Goal: Task Accomplishment & Management: Manage account settings

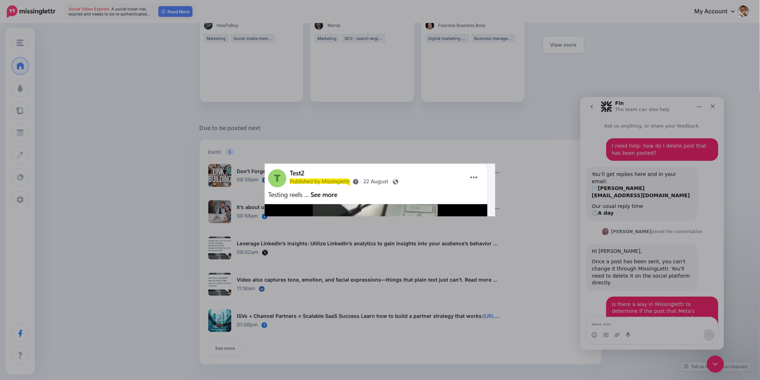
scroll to position [119, 0]
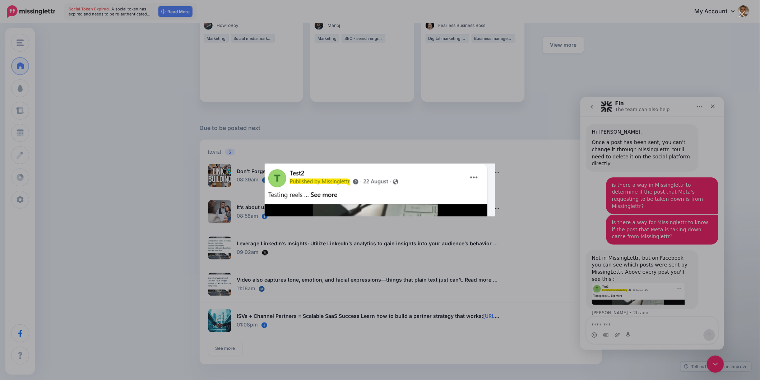
click at [558, 56] on div "Intercom messenger" at bounding box center [380, 190] width 760 height 380
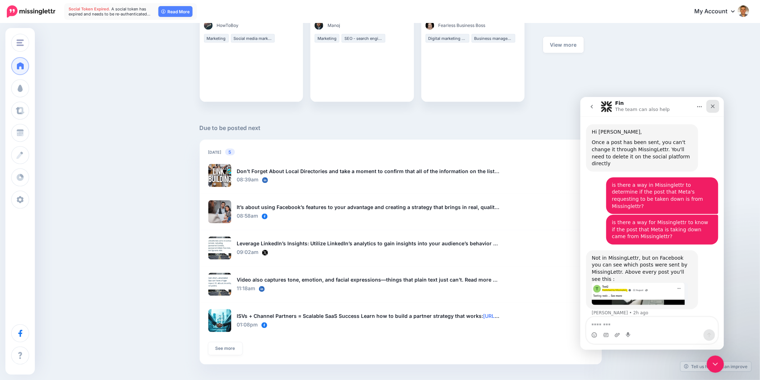
click at [711, 105] on icon "Close" at bounding box center [712, 106] width 4 height 4
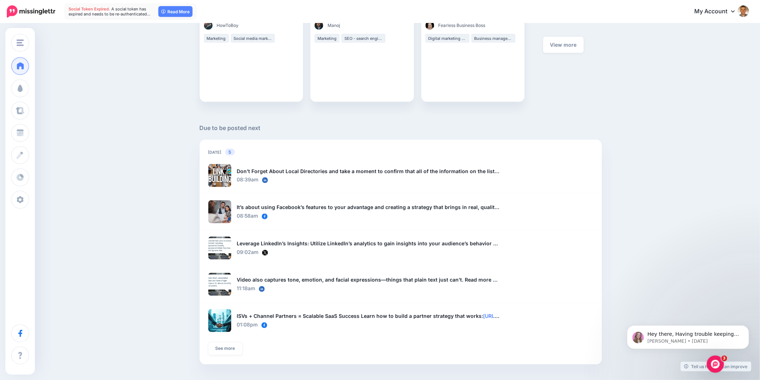
scroll to position [0, 0]
click at [677, 140] on div "Good afternoon! Here's an overview of your activity and recommendations for thi…" at bounding box center [380, 5] width 760 height 751
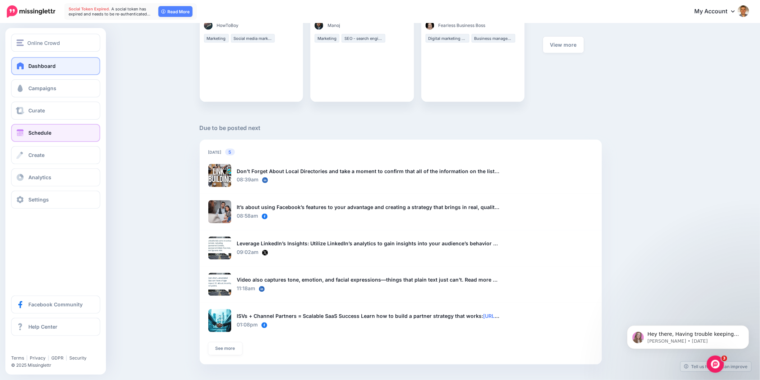
click at [23, 133] on span at bounding box center [19, 132] width 9 height 7
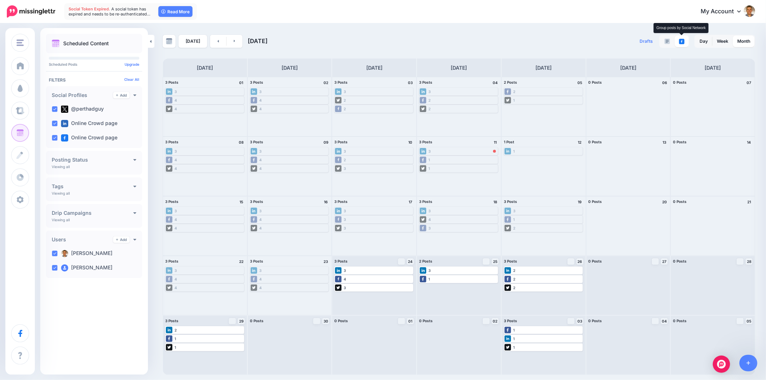
click at [681, 42] on img at bounding box center [681, 41] width 5 height 5
click at [670, 43] on link at bounding box center [667, 41] width 14 height 11
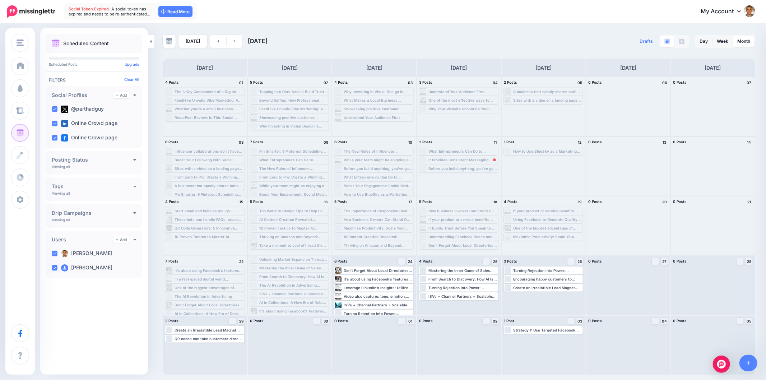
scroll to position [14, 0]
click at [719, 42] on link "Week" at bounding box center [722, 41] width 20 height 11
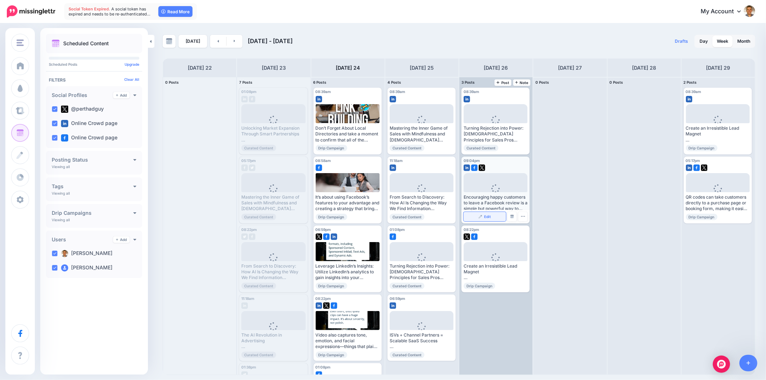
click at [488, 216] on span "Edit" at bounding box center [487, 217] width 7 height 4
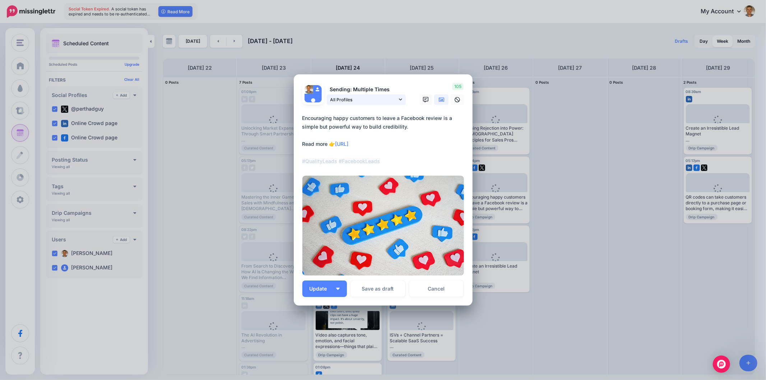
click at [399, 99] on icon at bounding box center [400, 99] width 3 height 5
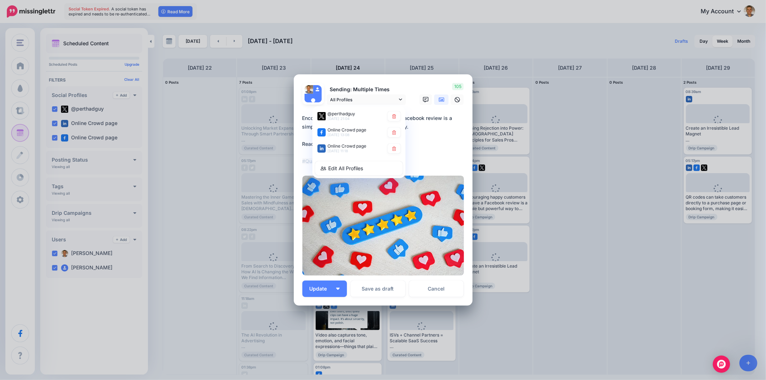
click at [428, 155] on textarea "**********" at bounding box center [384, 140] width 165 height 52
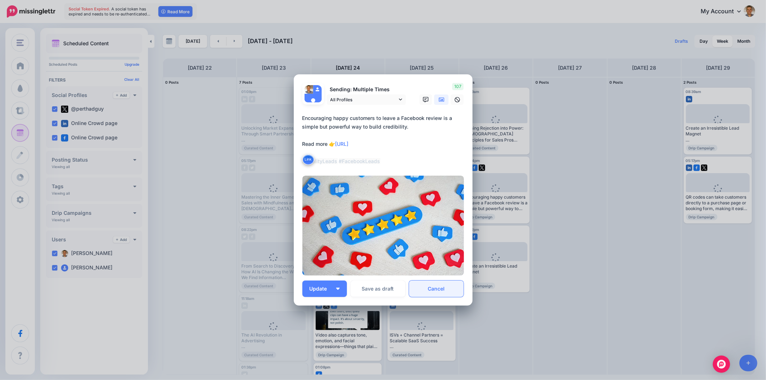
click at [438, 293] on link "Cancel" at bounding box center [436, 288] width 55 height 17
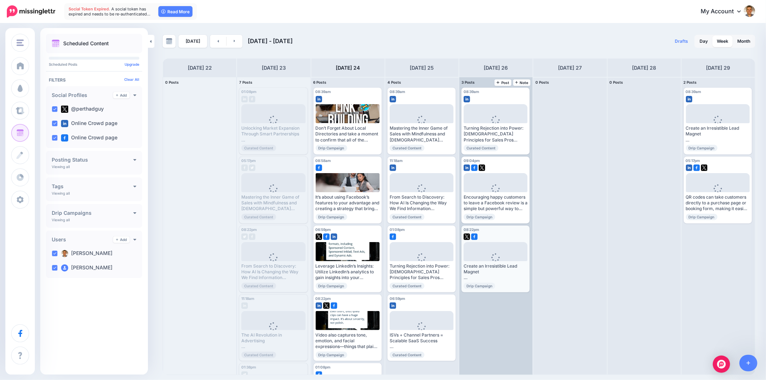
scroll to position [0, 0]
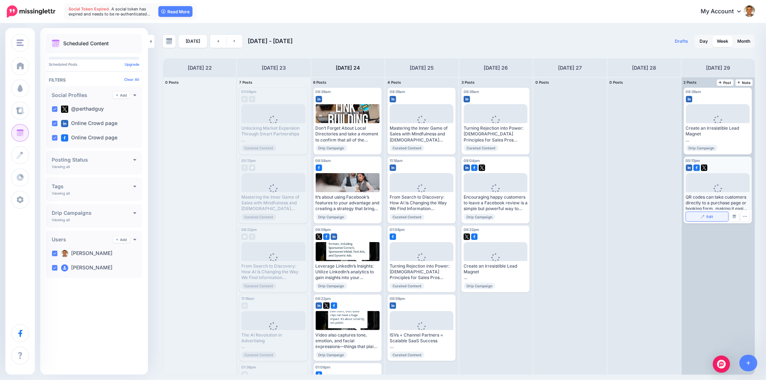
click at [706, 218] on span "Edit" at bounding box center [709, 217] width 7 height 4
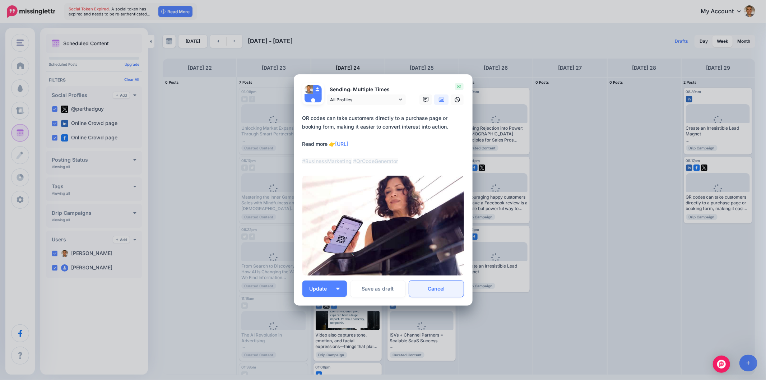
click at [433, 284] on link "Cancel" at bounding box center [436, 288] width 55 height 17
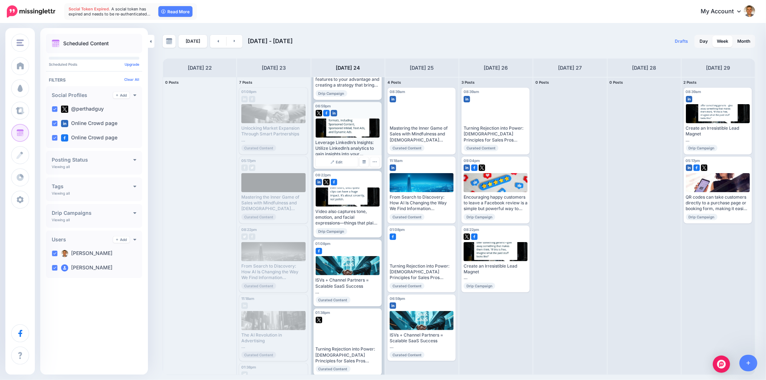
scroll to position [128, 0]
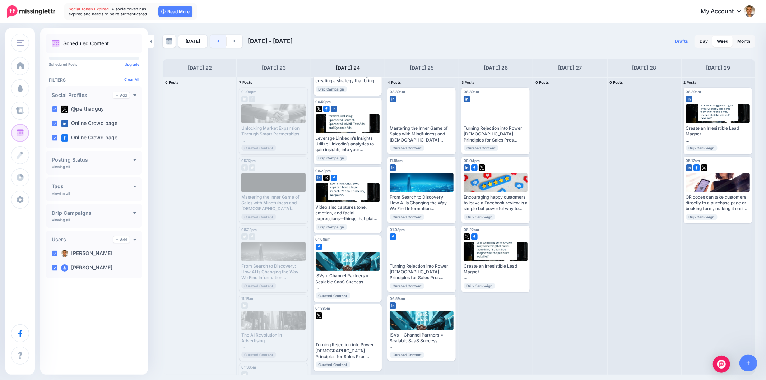
click at [219, 42] on link at bounding box center [218, 41] width 16 height 13
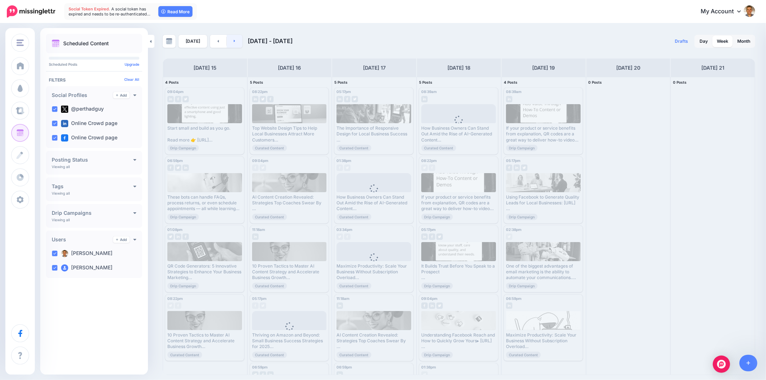
click at [234, 41] on icon at bounding box center [235, 41] width 2 height 4
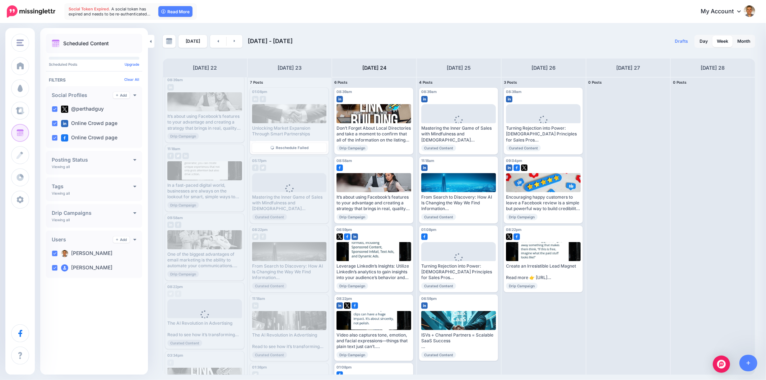
scroll to position [0, 0]
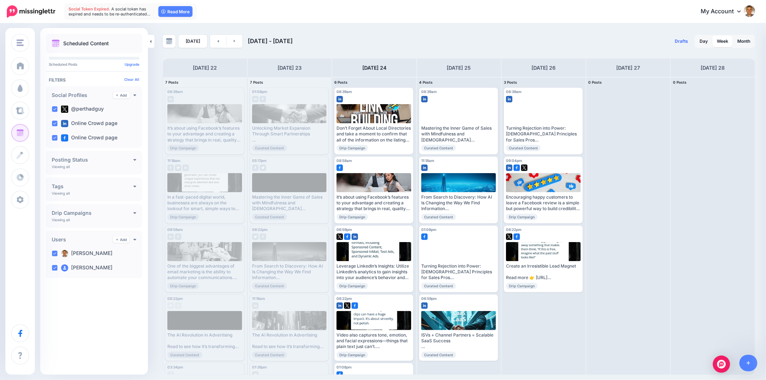
click at [684, 37] on link "Drafts 0" at bounding box center [681, 41] width 22 height 13
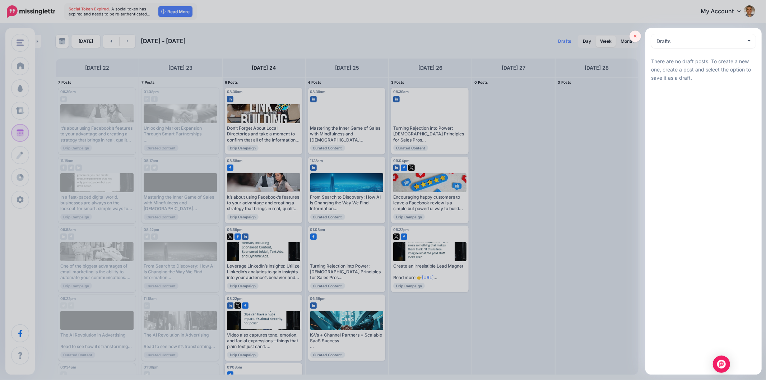
click at [634, 36] on icon at bounding box center [635, 36] width 3 height 5
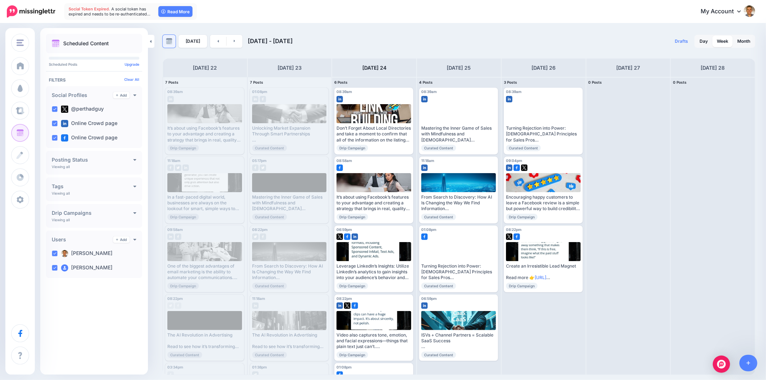
click at [171, 38] on img at bounding box center [169, 41] width 6 height 6
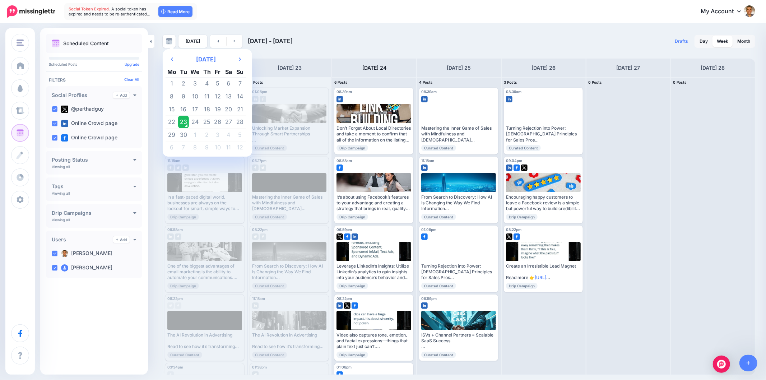
click at [406, 31] on div "Previous Month [DATE] Next Month Mo Tu We Th Fr Sa Su 1 2 3 4 5 6 7 8 9 10 11 1…" at bounding box center [383, 199] width 766 height 351
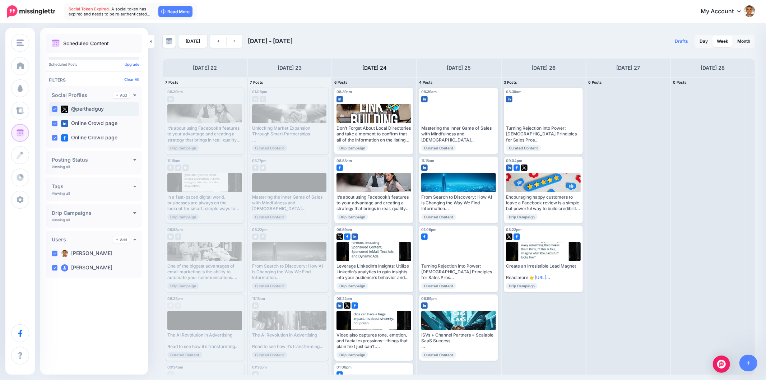
click at [52, 106] on ins at bounding box center [55, 109] width 6 height 6
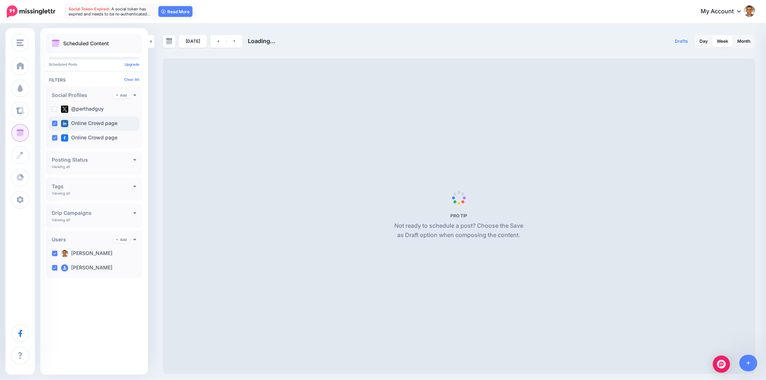
click at [54, 122] on ins at bounding box center [55, 124] width 6 height 6
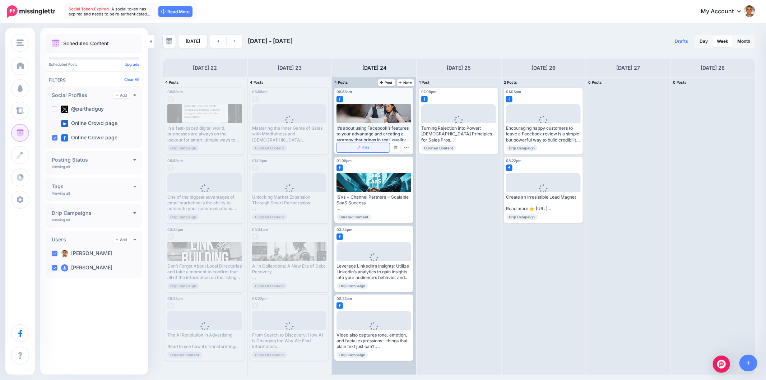
click at [368, 146] on span "Edit" at bounding box center [365, 148] width 7 height 4
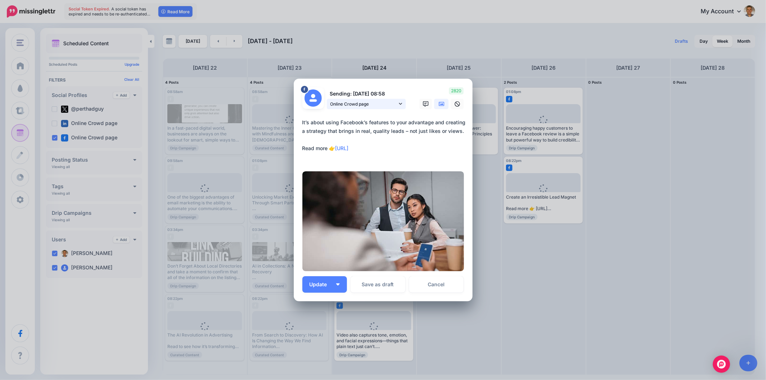
click at [402, 105] on link "Online Crowd page" at bounding box center [366, 104] width 79 height 10
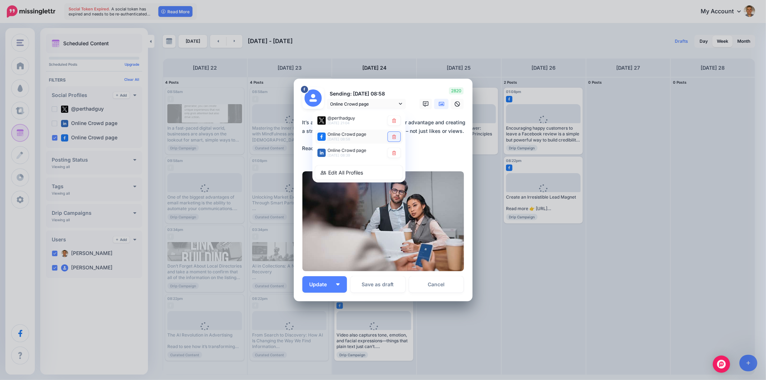
click at [397, 137] on link at bounding box center [394, 137] width 13 height 10
type textarea "**********"
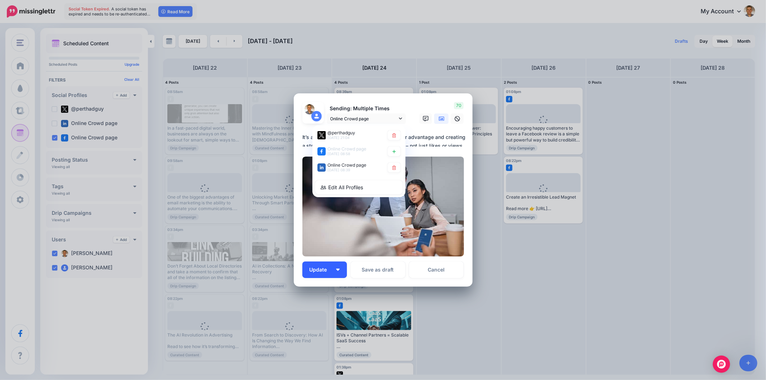
click at [337, 267] on button "Update" at bounding box center [324, 269] width 45 height 17
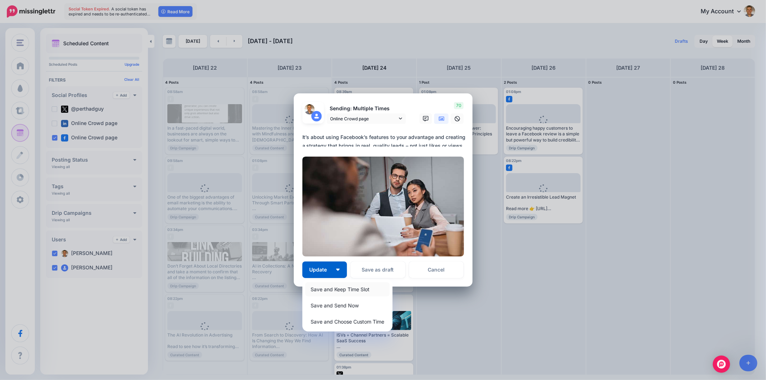
click at [339, 285] on link "Save and Keep Time Slot" at bounding box center [347, 289] width 84 height 14
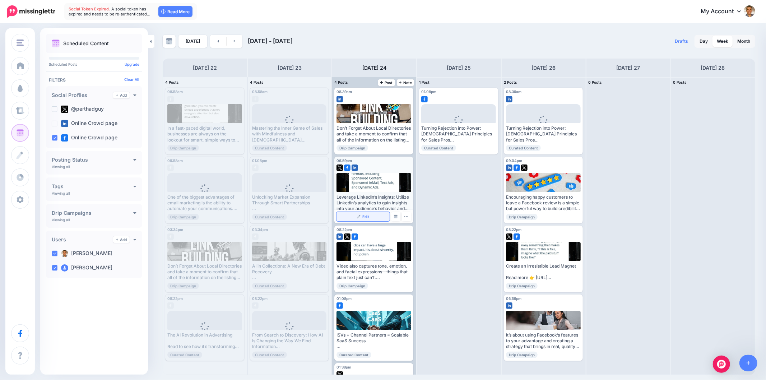
click at [367, 215] on span "Edit" at bounding box center [365, 217] width 7 height 4
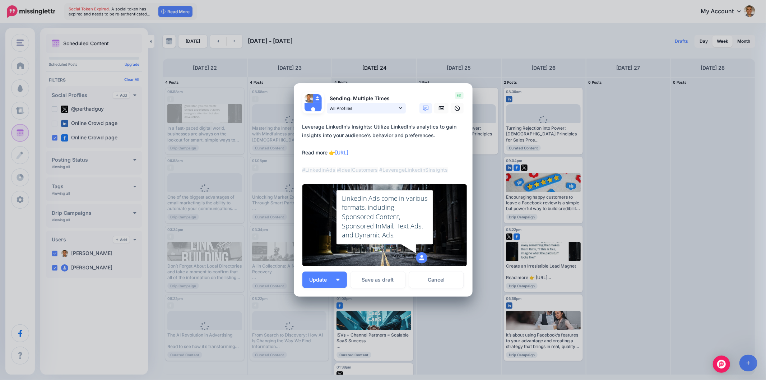
click at [399, 107] on icon at bounding box center [400, 108] width 3 height 5
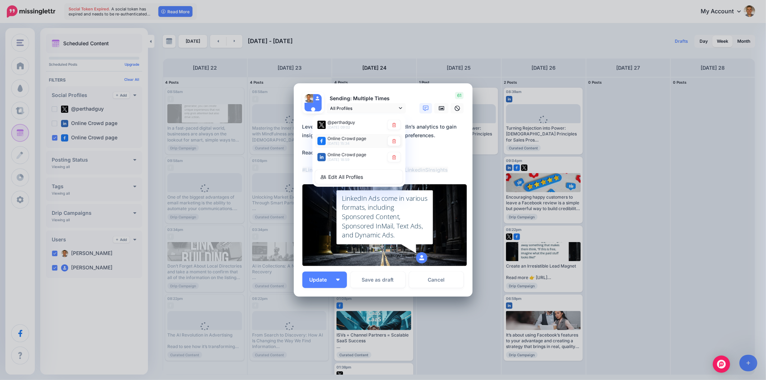
click at [397, 142] on link at bounding box center [394, 141] width 13 height 10
type textarea "**********"
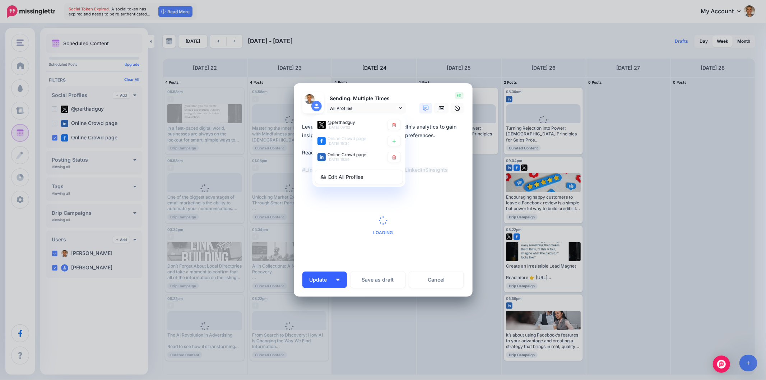
click at [339, 280] on img "button" at bounding box center [338, 280] width 4 height 2
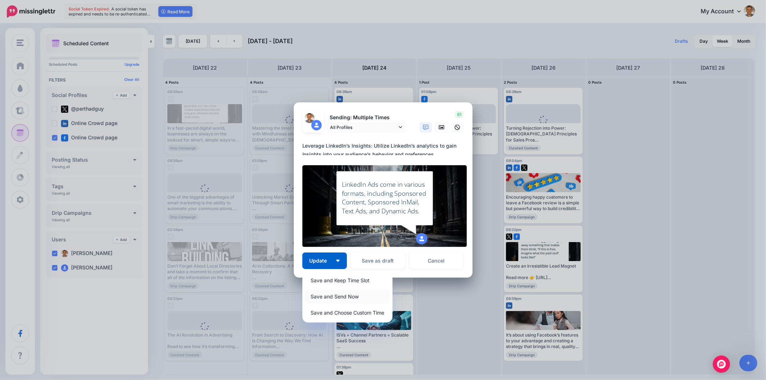
click at [332, 302] on link "Save and Send Now" at bounding box center [347, 296] width 84 height 14
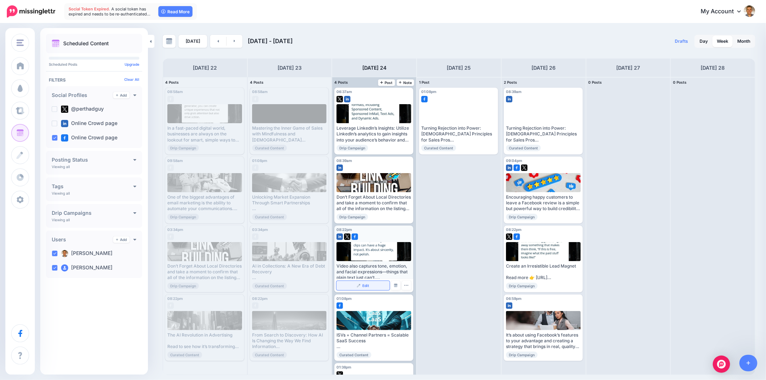
click at [363, 282] on link "Edit" at bounding box center [362, 285] width 53 height 9
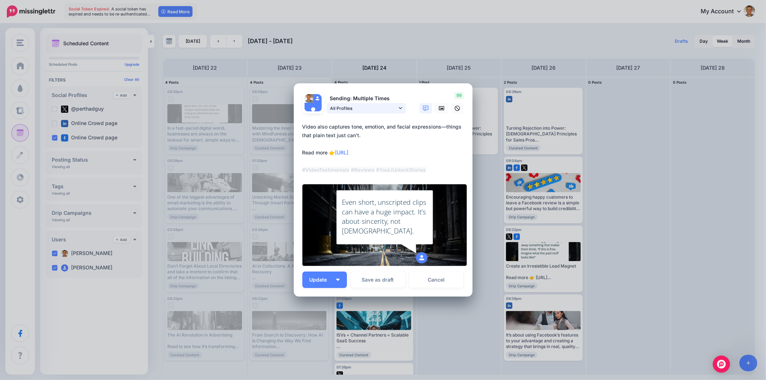
click at [400, 109] on icon at bounding box center [400, 108] width 3 height 2
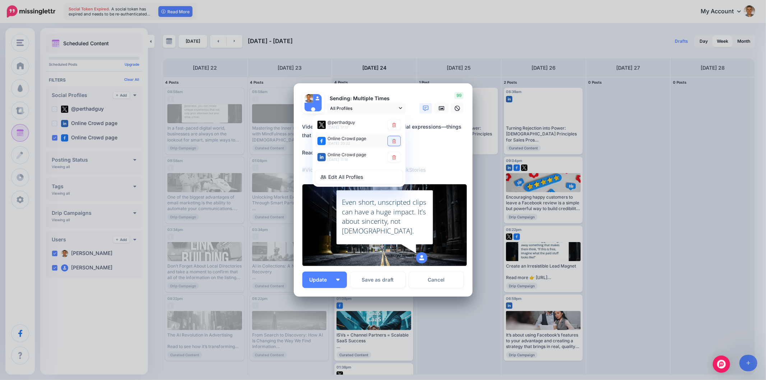
click at [396, 141] on icon at bounding box center [393, 141] width 5 height 4
click at [339, 281] on img "button" at bounding box center [338, 280] width 4 height 2
type textarea "**********"
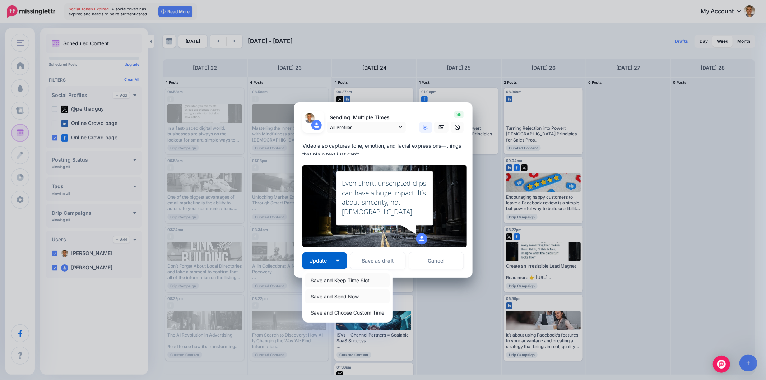
click at [336, 297] on link "Save and Send Now" at bounding box center [347, 296] width 84 height 14
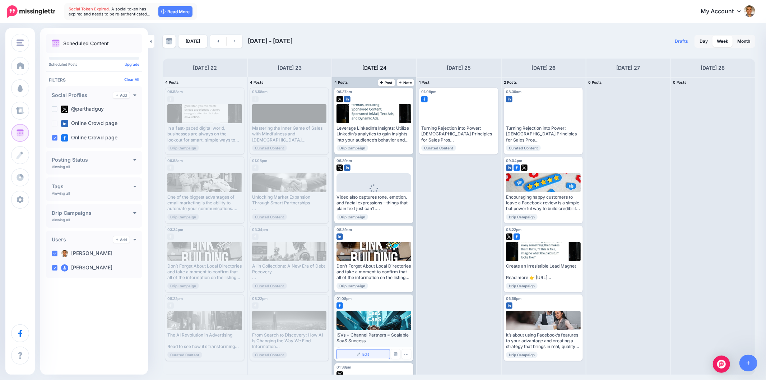
click at [365, 350] on link "Edit" at bounding box center [362, 353] width 53 height 9
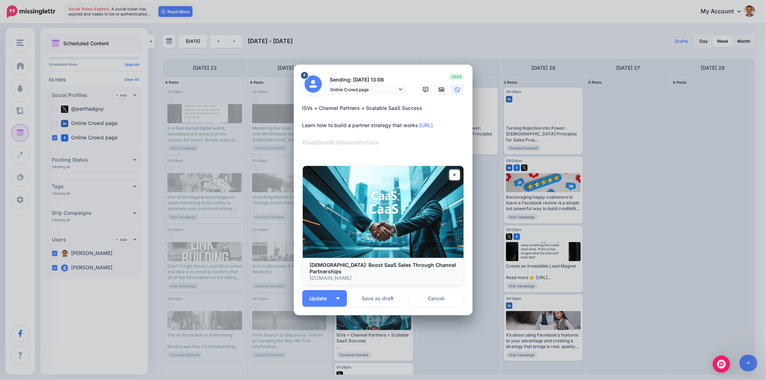
click at [401, 108] on div "Edit Post Loading Sending: [DATE] 13:08 Online Crowd page" at bounding box center [383, 190] width 766 height 380
click at [399, 92] on icon at bounding box center [400, 89] width 3 height 5
click at [392, 125] on icon at bounding box center [394, 122] width 4 height 4
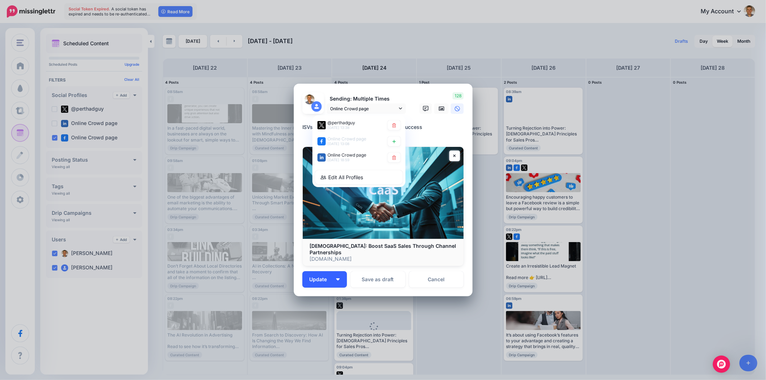
click at [342, 276] on button "Update" at bounding box center [324, 279] width 45 height 17
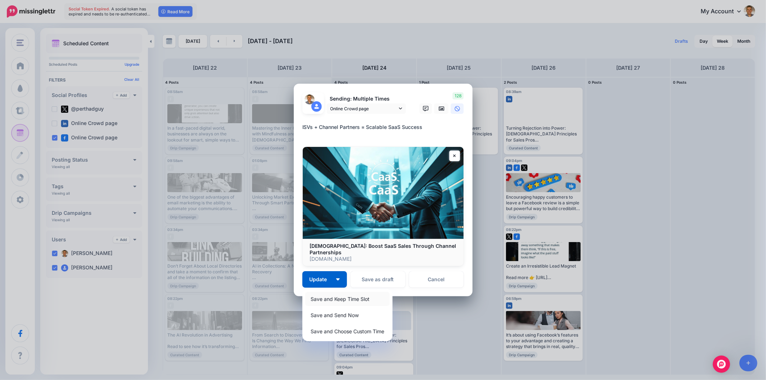
click at [338, 295] on link "Save and Keep Time Slot" at bounding box center [347, 299] width 84 height 14
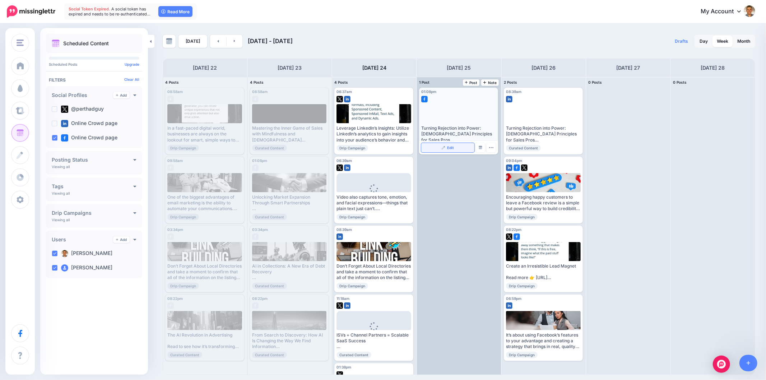
click at [454, 146] on link "Edit" at bounding box center [447, 147] width 53 height 9
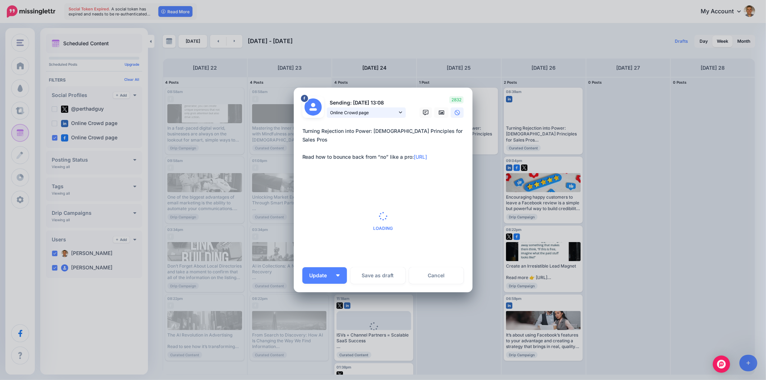
click at [400, 112] on icon at bounding box center [400, 112] width 3 height 5
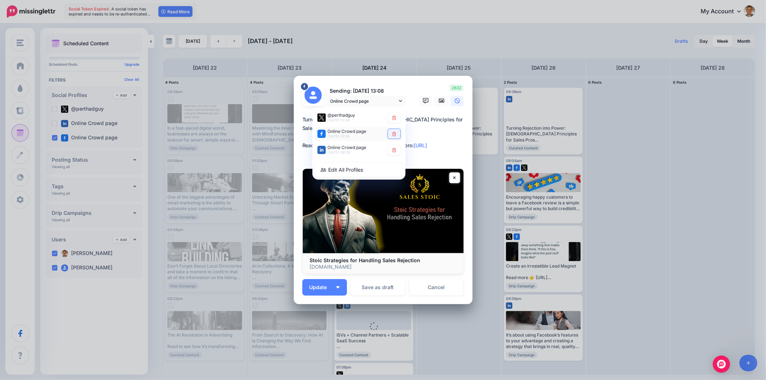
click at [391, 136] on link at bounding box center [394, 134] width 13 height 10
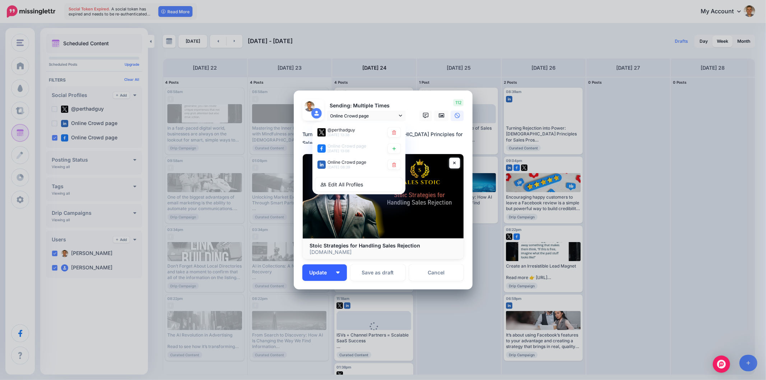
click at [340, 277] on button "Update" at bounding box center [324, 272] width 45 height 17
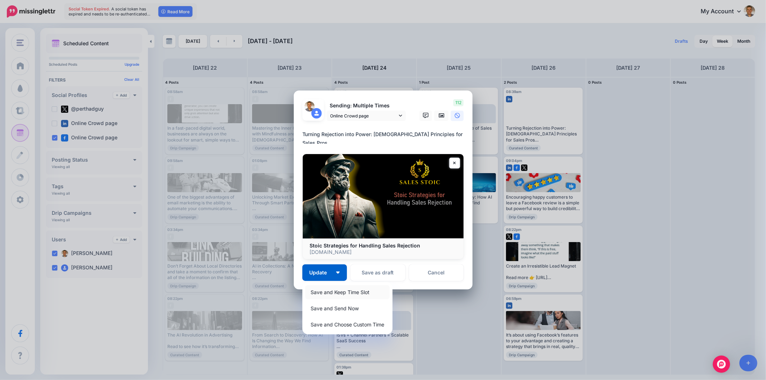
click at [339, 288] on link "Save and Keep Time Slot" at bounding box center [347, 292] width 84 height 14
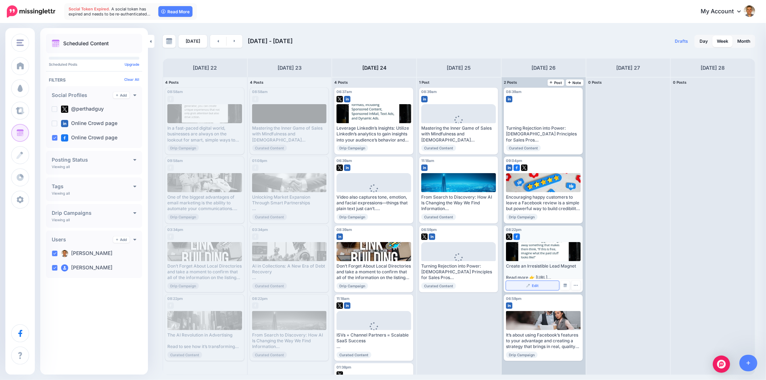
click at [538, 282] on link "Edit" at bounding box center [532, 285] width 53 height 9
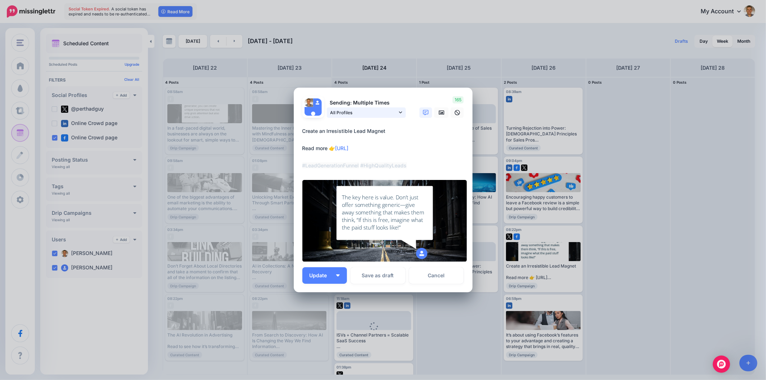
click at [402, 116] on link "All Profiles" at bounding box center [366, 112] width 79 height 10
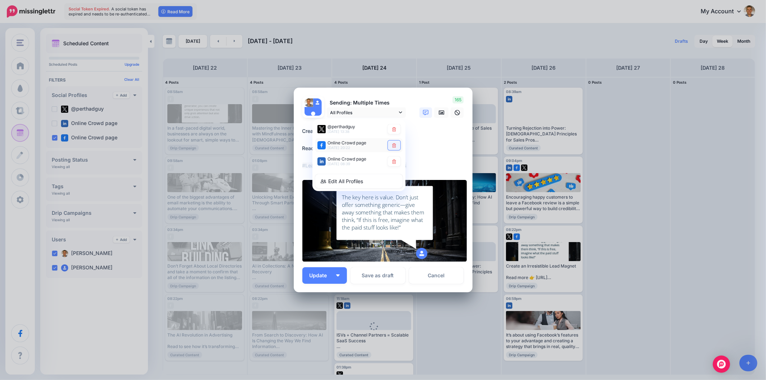
click at [393, 149] on link at bounding box center [394, 145] width 13 height 10
type textarea "**********"
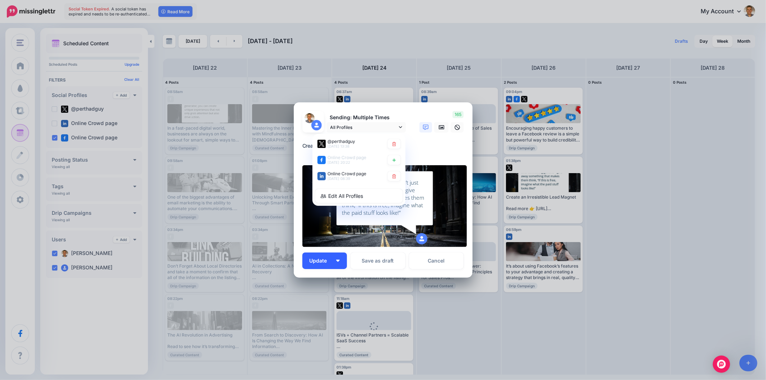
click at [340, 260] on button "Update" at bounding box center [324, 260] width 45 height 17
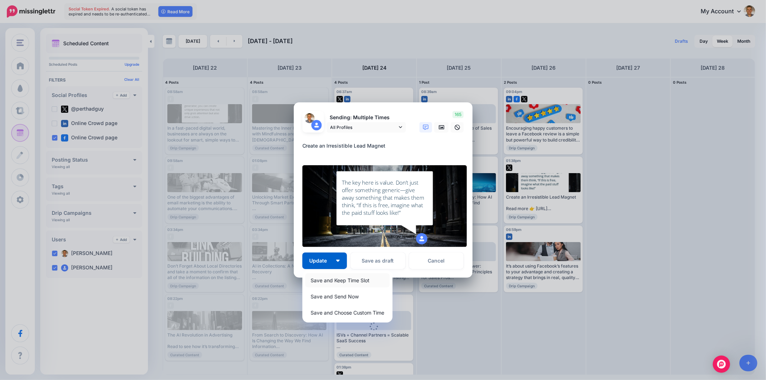
click at [342, 282] on link "Save and Keep Time Slot" at bounding box center [347, 280] width 84 height 14
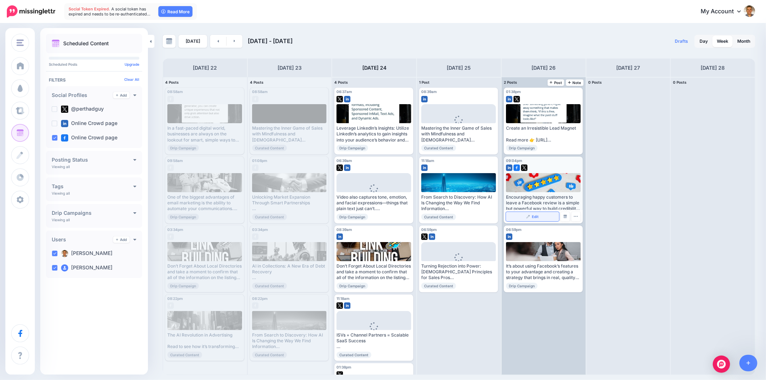
click at [549, 215] on link "Edit" at bounding box center [532, 216] width 53 height 9
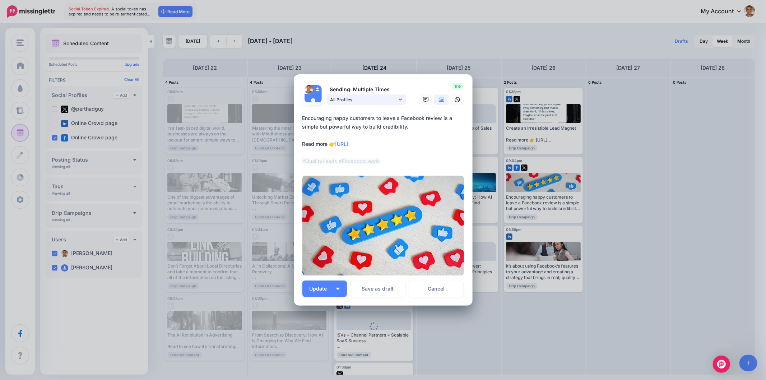
click at [399, 98] on icon at bounding box center [400, 99] width 3 height 5
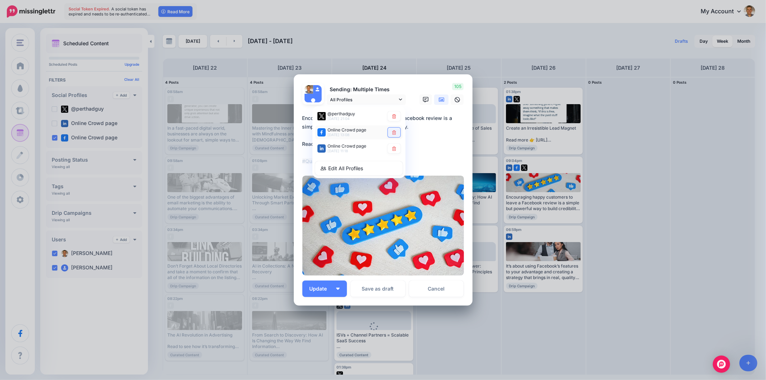
click at [391, 132] on icon at bounding box center [393, 132] width 5 height 4
type textarea "**********"
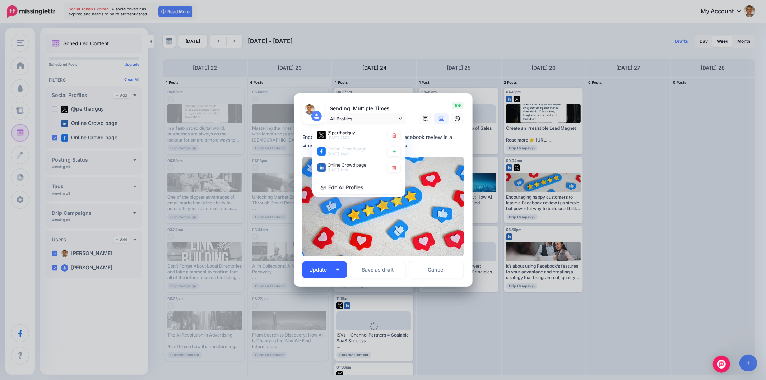
click at [342, 266] on button "Update" at bounding box center [324, 269] width 45 height 17
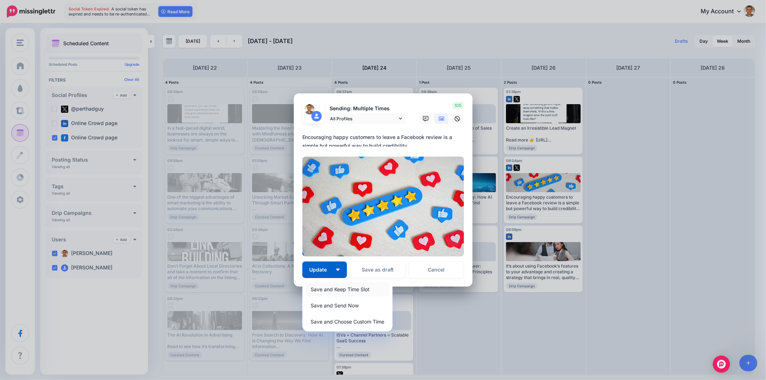
click at [341, 288] on link "Save and Keep Time Slot" at bounding box center [347, 289] width 84 height 14
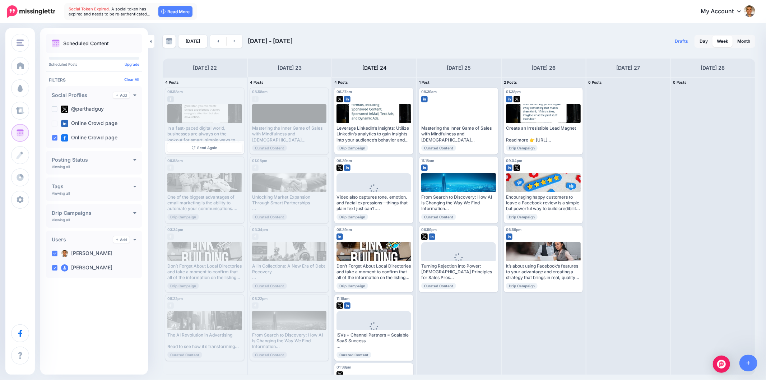
click at [216, 131] on div "In a fast-paced digital world, businesses are always on the lookout for smart, …" at bounding box center [204, 134] width 75 height 18
click at [703, 38] on link "Day" at bounding box center [703, 41] width 17 height 11
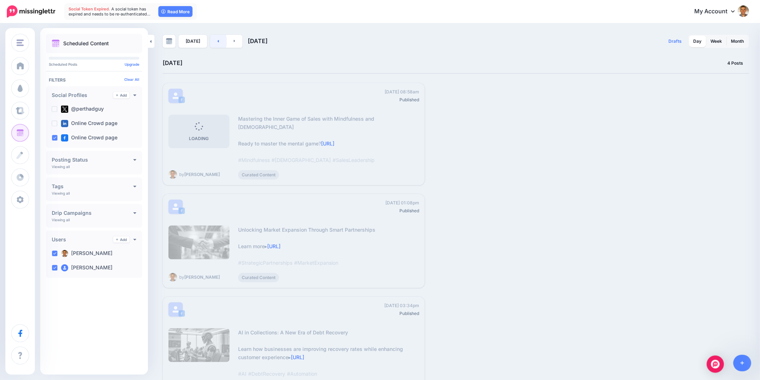
click at [217, 42] on icon at bounding box center [218, 41] width 2 height 4
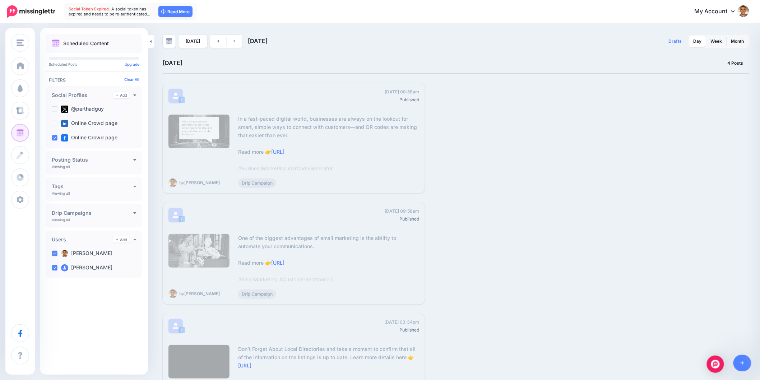
drag, startPoint x: 688, startPoint y: 175, endPoint x: 704, endPoint y: 180, distance: 16.3
click at [688, 175] on div "08:58am [DATE] 08:58am Published In a fast-paced digital world, businesses are …" at bounding box center [454, 296] width 583 height 427
drag, startPoint x: 640, startPoint y: 142, endPoint x: 644, endPoint y: 137, distance: 6.1
click at [640, 142] on div "08:58am [DATE] 08:58am Published In a fast-paced digital world, businesses are …" at bounding box center [454, 296] width 583 height 427
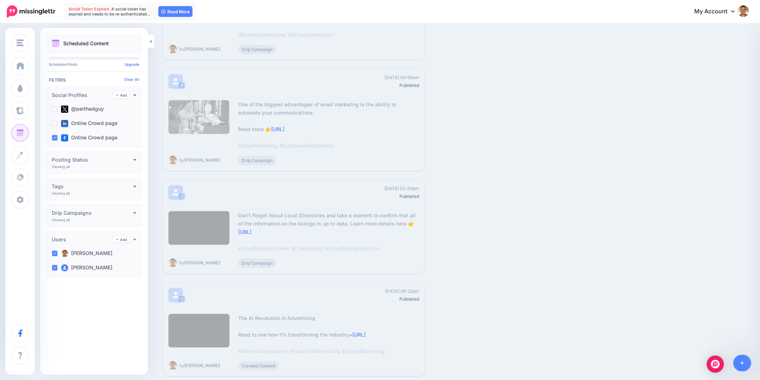
scroll to position [141, 0]
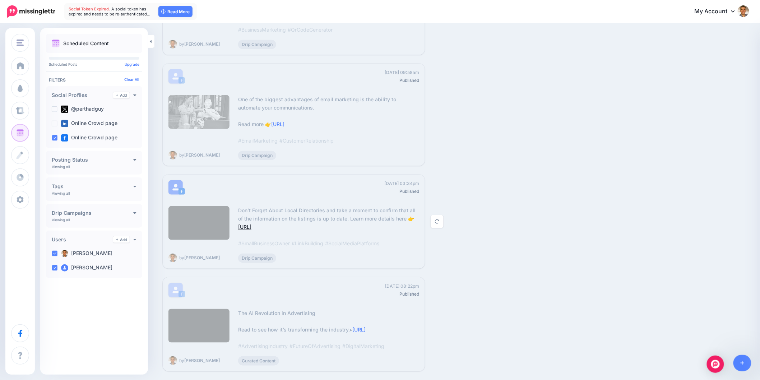
click at [251, 224] on link "[URL]" at bounding box center [244, 227] width 13 height 6
click at [365, 328] on link "[URL]" at bounding box center [358, 329] width 13 height 6
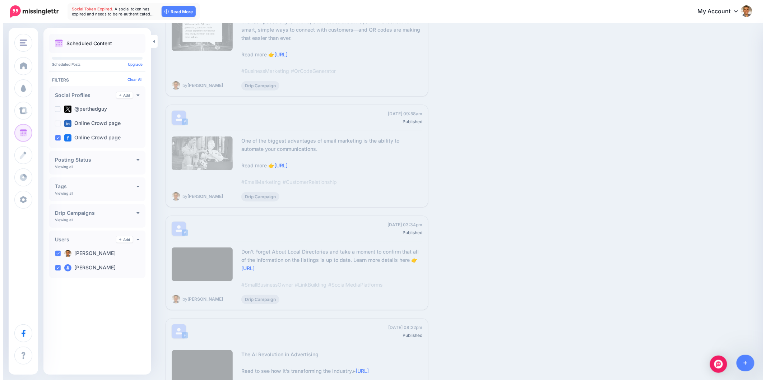
scroll to position [0, 0]
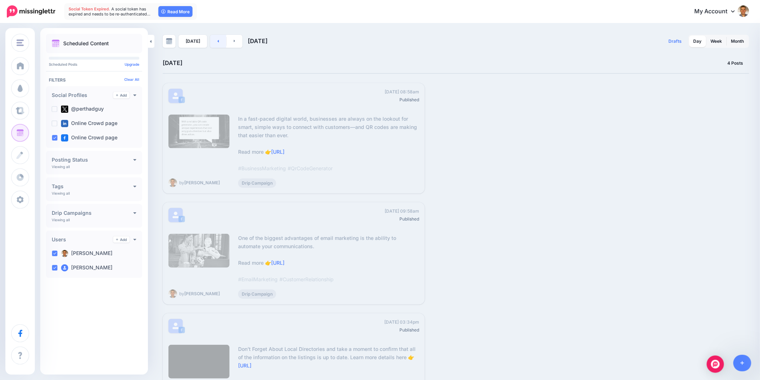
click at [218, 43] on link at bounding box center [218, 41] width 16 height 13
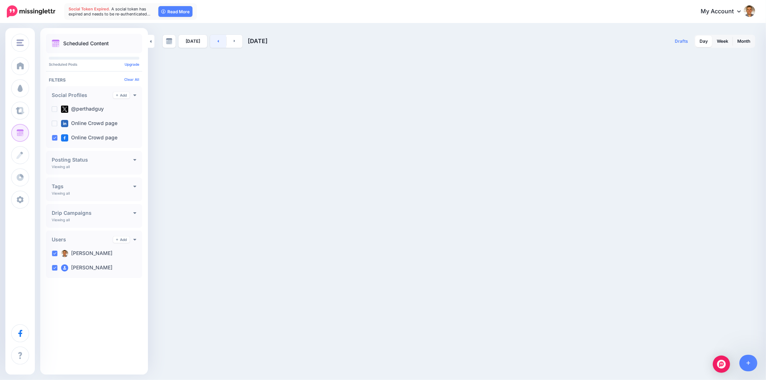
click at [217, 41] on link at bounding box center [218, 41] width 16 height 13
click at [725, 39] on link "Week" at bounding box center [722, 41] width 20 height 11
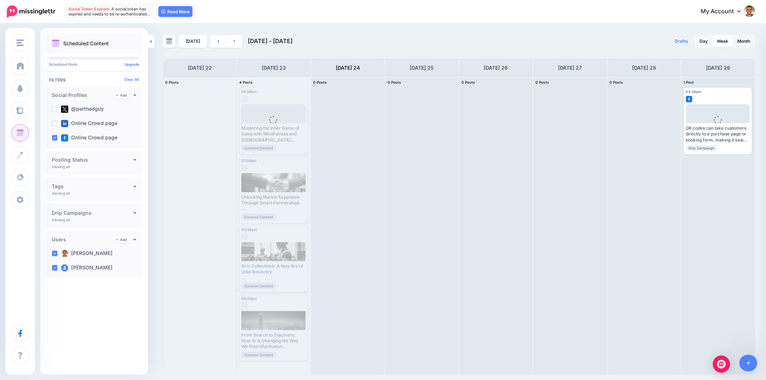
click at [205, 91] on div at bounding box center [199, 225] width 73 height 297
click at [218, 42] on icon at bounding box center [218, 41] width 1 height 3
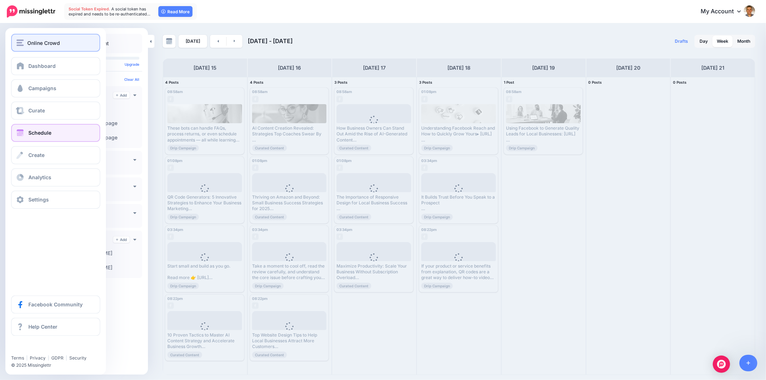
click at [23, 45] on img "button" at bounding box center [20, 42] width 7 height 6
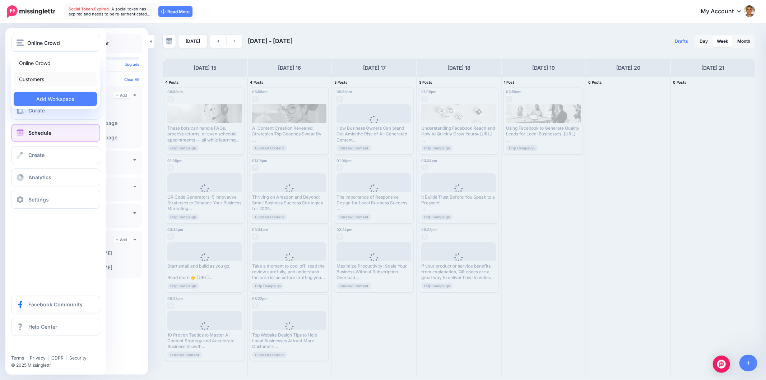
click at [38, 78] on link "Customers" at bounding box center [55, 79] width 83 height 14
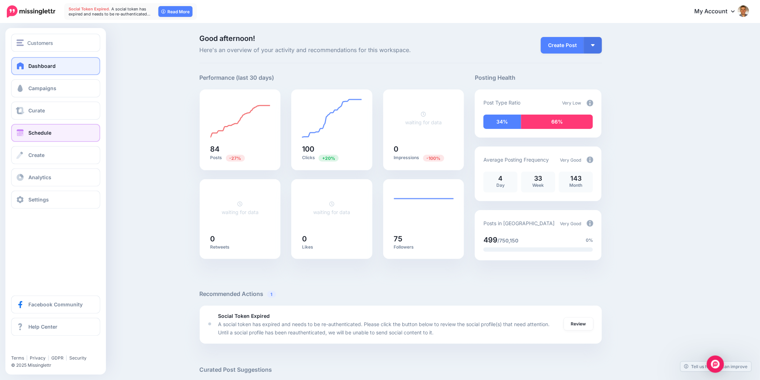
click at [31, 132] on span "Schedule" at bounding box center [39, 133] width 23 height 6
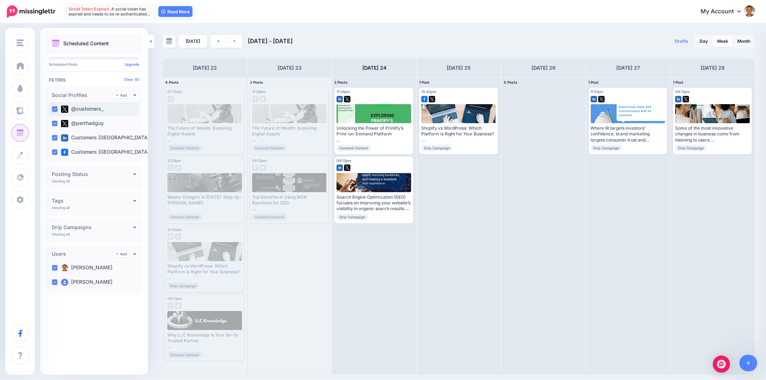
click at [54, 108] on ins at bounding box center [55, 109] width 6 height 6
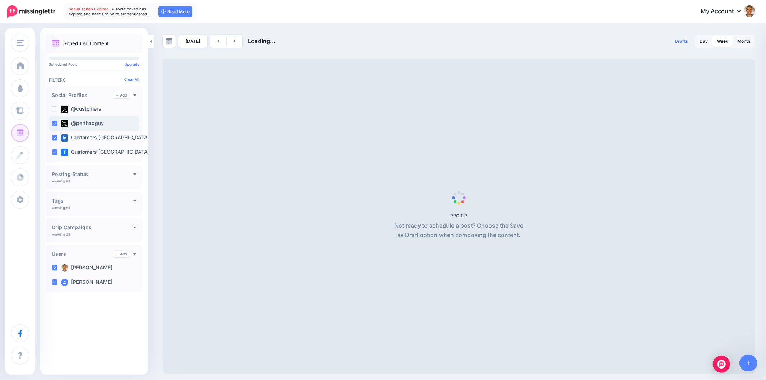
click at [54, 124] on ins at bounding box center [55, 124] width 6 height 6
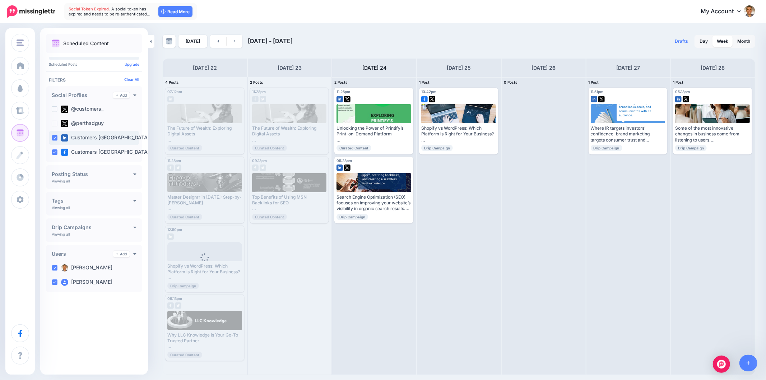
click at [54, 136] on ins at bounding box center [55, 138] width 6 height 6
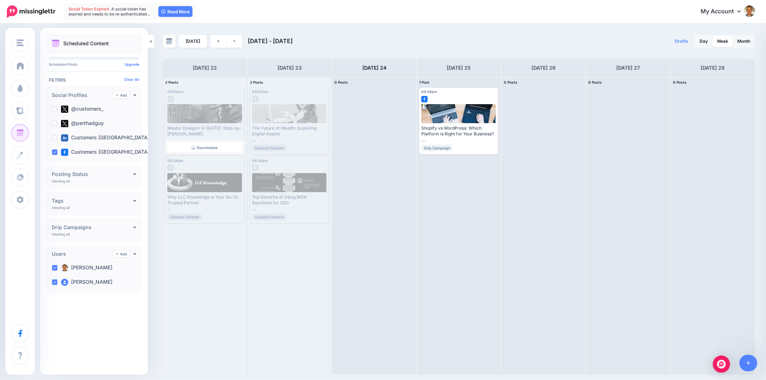
click at [203, 90] on div "08:00am Mon, September 22, 2025 08:00am" at bounding box center [189, 92] width 45 height 4
click at [703, 45] on link "Day" at bounding box center [703, 41] width 17 height 11
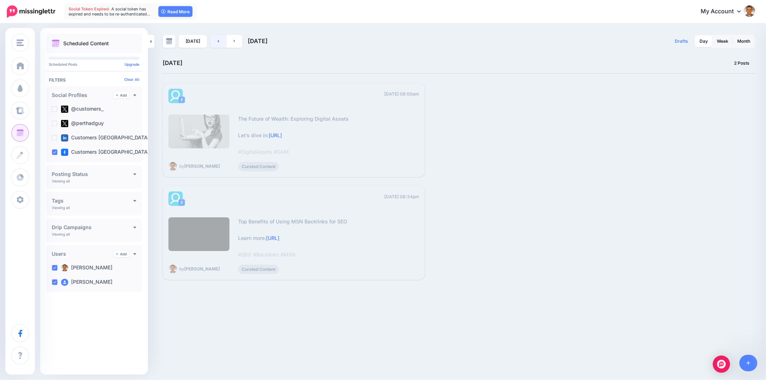
click at [218, 41] on icon at bounding box center [218, 41] width 1 height 3
click at [231, 44] on link at bounding box center [235, 41] width 16 height 13
click at [219, 41] on link at bounding box center [218, 41] width 16 height 13
click at [694, 218] on div "08:00am Mon, September 22, 2025 08:00am Master Designrr in 2025: Step-by-Step G…" at bounding box center [457, 181] width 589 height 197
drag, startPoint x: 584, startPoint y: 180, endPoint x: 585, endPoint y: 175, distance: 5.2
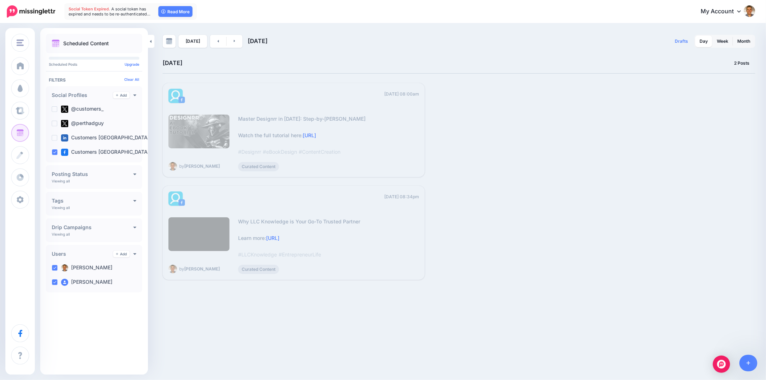
click at [584, 178] on div "08:00am Mon, September 22, 2025 08:00am Master Designrr in 2025: Step-by-Step G…" at bounding box center [457, 181] width 589 height 197
click at [537, 270] on div "08:00am Mon, September 22, 2025 08:00am Master Designrr in 2025: Step-by-Step G…" at bounding box center [457, 181] width 589 height 197
click at [479, 198] on div "Reschedule" at bounding box center [457, 233] width 54 height 94
click at [217, 42] on icon at bounding box center [218, 41] width 2 height 4
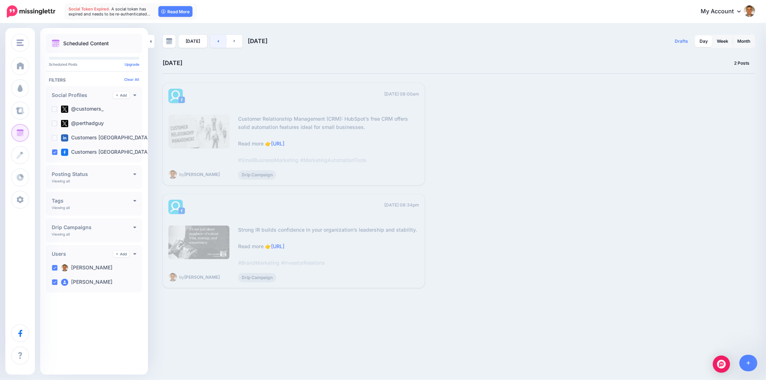
click at [217, 39] on icon at bounding box center [218, 41] width 2 height 4
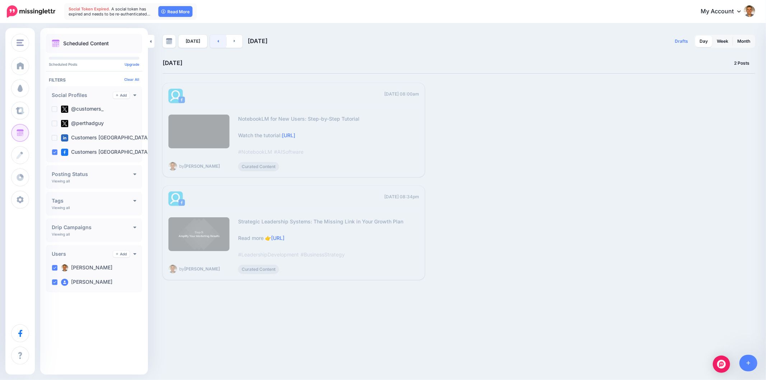
click at [211, 37] on link at bounding box center [218, 41] width 16 height 13
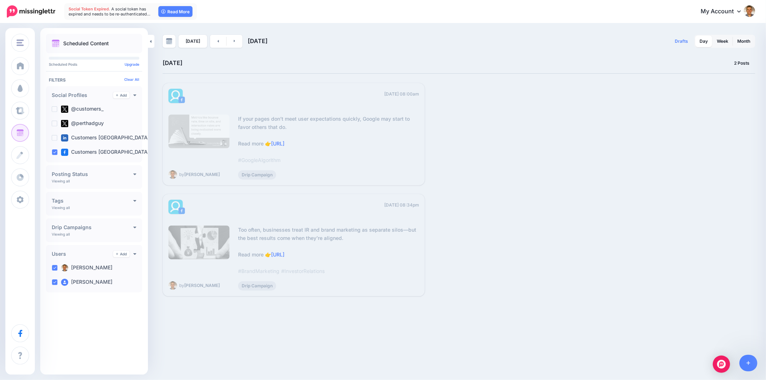
drag, startPoint x: 527, startPoint y: 242, endPoint x: 528, endPoint y: 231, distance: 11.2
click at [527, 241] on div "08:00am Fri, September 19, 2025 08:00am If your pages don’t meet user expectati…" at bounding box center [457, 189] width 589 height 213
click at [214, 41] on link at bounding box center [218, 41] width 16 height 13
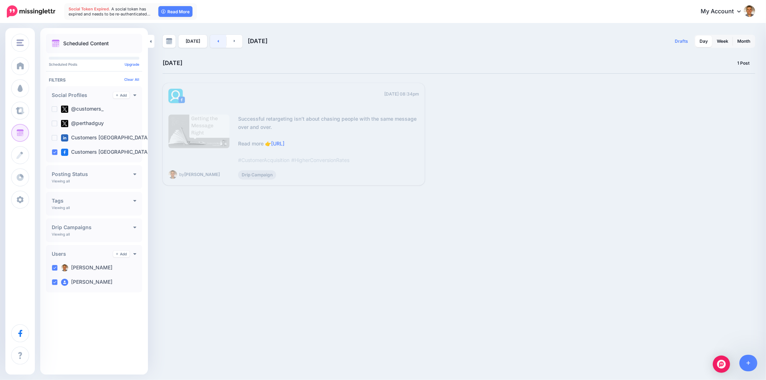
click at [217, 42] on icon at bounding box center [218, 41] width 2 height 4
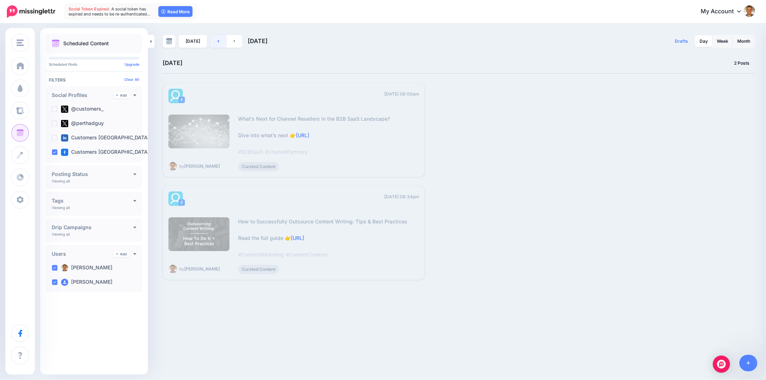
click at [218, 42] on link at bounding box center [218, 41] width 16 height 13
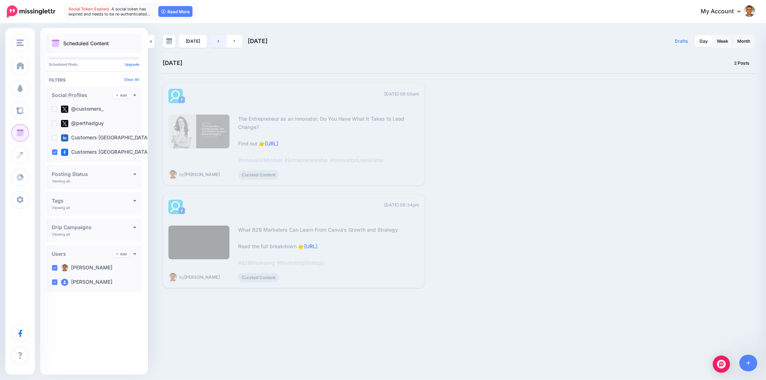
click at [217, 41] on link at bounding box center [218, 41] width 16 height 13
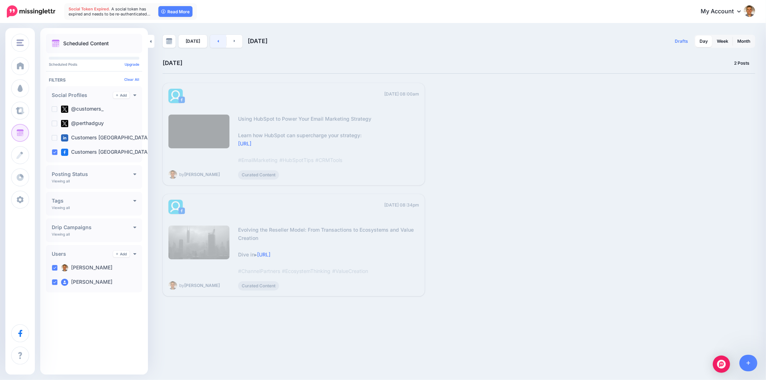
click at [213, 43] on link at bounding box center [218, 41] width 16 height 13
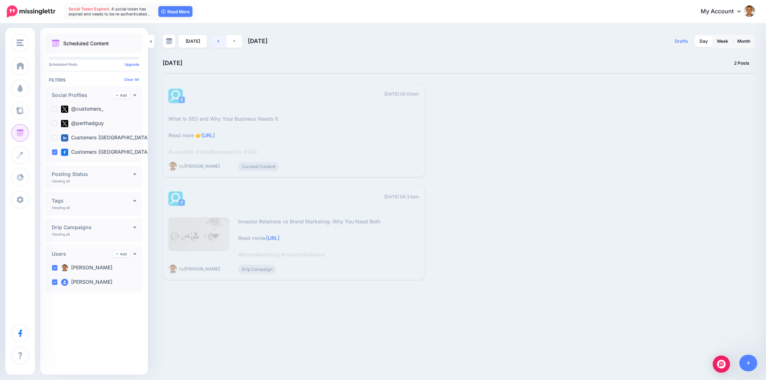
click at [213, 43] on link at bounding box center [218, 41] width 16 height 13
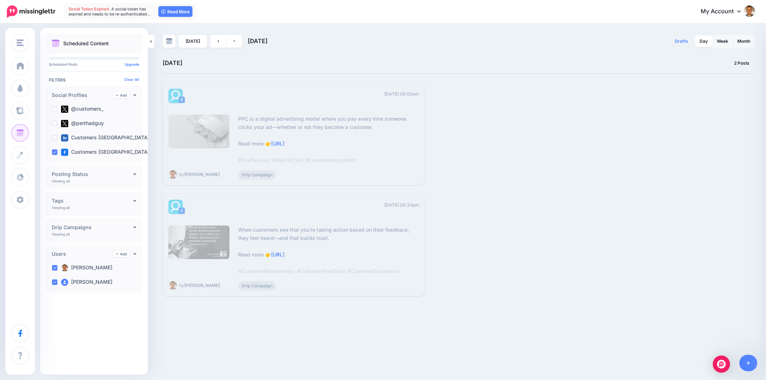
click at [603, 172] on div "08:00am Sat, September 13, 2025 08:00am PPC is a digital advertising model wher…" at bounding box center [457, 189] width 589 height 213
